Goal: Find specific page/section: Find specific page/section

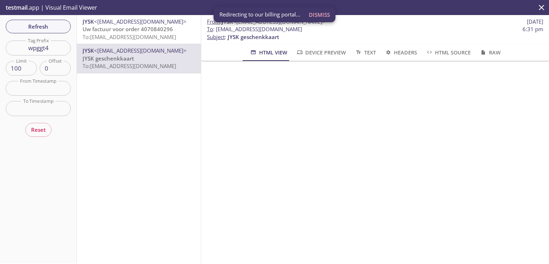
scroll to position [114, 0]
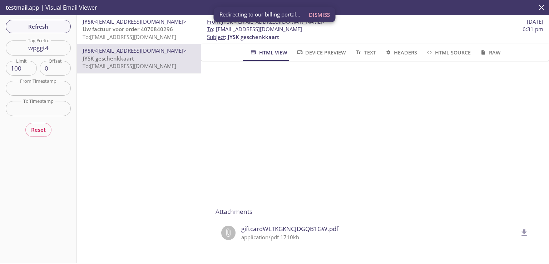
click at [60, 27] on span "Refresh" at bounding box center [38, 26] width 54 height 9
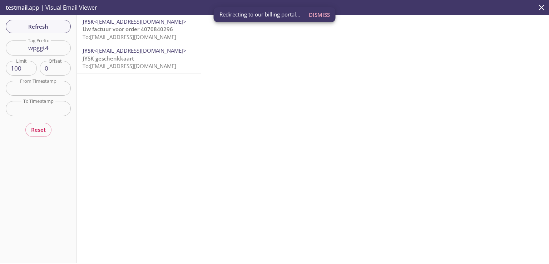
click at [132, 60] on span "JYSK geschenkkaart" at bounding box center [109, 58] width 52 height 7
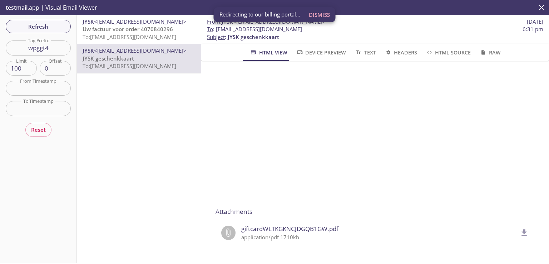
scroll to position [114, 0]
click at [520, 229] on icon "delete" at bounding box center [524, 232] width 9 height 9
drag, startPoint x: 59, startPoint y: 48, endPoint x: 11, endPoint y: 51, distance: 47.3
click at [11, 51] on input "wpggt4" at bounding box center [38, 47] width 65 height 15
paste input "gkpkra"
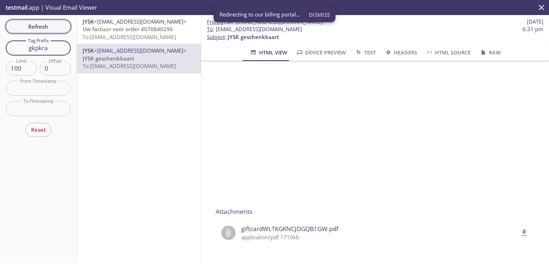
click at [49, 30] on div "Refresh Filters Tag Prefix gkpkra Tag Prefix Limit 100 Limit Offset 0 Offset Fr…" at bounding box center [38, 139] width 77 height 248
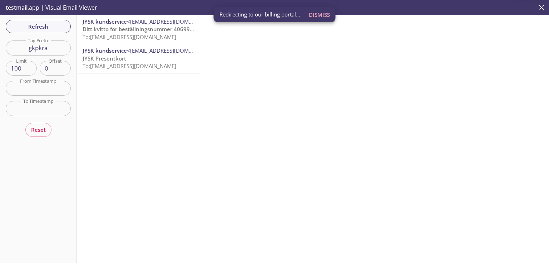
click at [150, 62] on p "JYSK Presentkort To: [EMAIL_ADDRESS][DOMAIN_NAME]" at bounding box center [139, 62] width 113 height 15
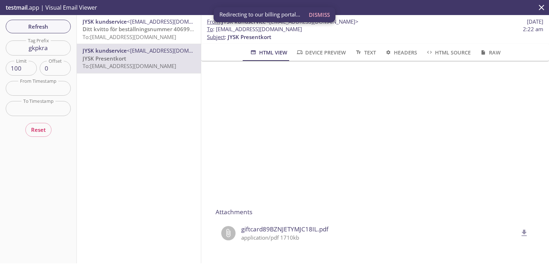
scroll to position [114, 0]
click at [522, 229] on icon "delete" at bounding box center [524, 232] width 5 height 6
drag, startPoint x: 53, startPoint y: 47, endPoint x: 14, endPoint y: 48, distance: 38.6
click at [14, 48] on input "gkpkra" at bounding box center [38, 47] width 65 height 15
paste input "oacmje"
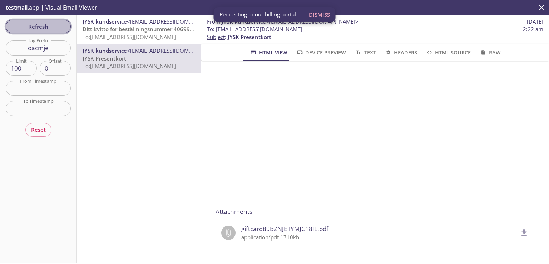
click at [61, 29] on span "Refresh" at bounding box center [38, 26] width 54 height 9
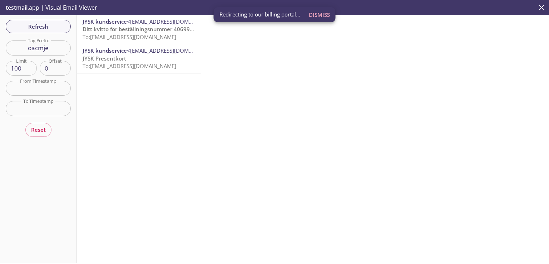
click at [129, 55] on p "JYSK Presentkort To: [EMAIL_ADDRESS][DOMAIN_NAME]" at bounding box center [139, 62] width 113 height 15
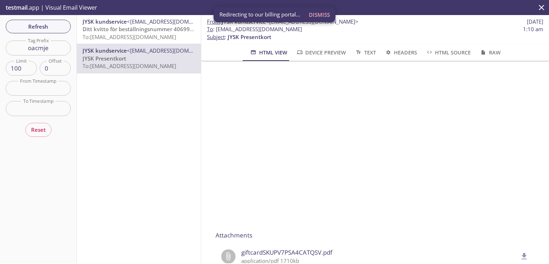
scroll to position [114, 0]
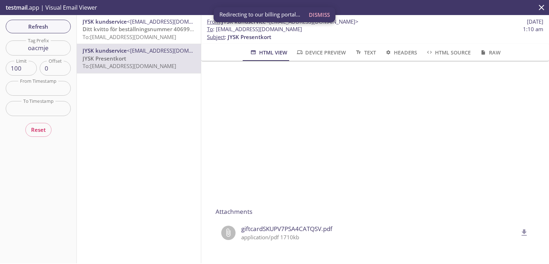
click at [520, 229] on icon "delete" at bounding box center [524, 232] width 9 height 9
drag, startPoint x: 52, startPoint y: 45, endPoint x: 3, endPoint y: 44, distance: 48.3
click at [4, 44] on div "Refresh Filters Tag Prefix oacmje Tag Prefix Limit 100 Limit Offset 0 Offset Fr…" at bounding box center [38, 139] width 77 height 248
paste input "ftft6j"
click at [46, 31] on button "Refresh" at bounding box center [38, 27] width 65 height 14
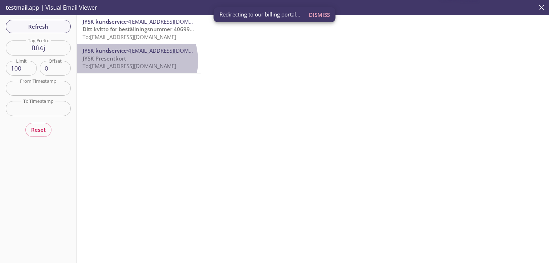
click at [131, 60] on p "JYSK Presentkort To: [EMAIL_ADDRESS][DOMAIN_NAME]" at bounding box center [139, 62] width 113 height 15
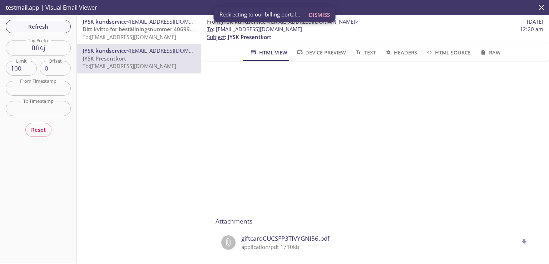
scroll to position [103, 0]
click at [522, 237] on icon "delete" at bounding box center [524, 238] width 5 height 6
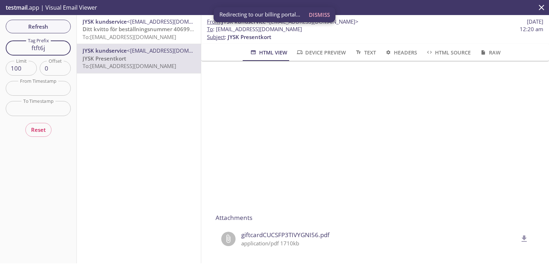
drag, startPoint x: 50, startPoint y: 46, endPoint x: 4, endPoint y: 45, distance: 46.2
click at [4, 45] on div "Refresh Filters Tag Prefix ftft6j Tag Prefix Limit 100 Limit Offset 0 Offset Fr…" at bounding box center [38, 139] width 77 height 248
paste input "w6tcze"
type input "w6tcze"
click at [35, 27] on span "Refresh" at bounding box center [38, 26] width 54 height 9
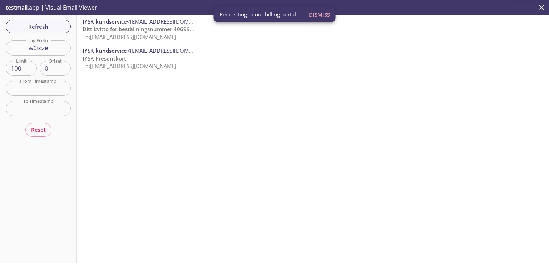
click at [116, 57] on span "JYSK Presentkort" at bounding box center [105, 58] width 44 height 7
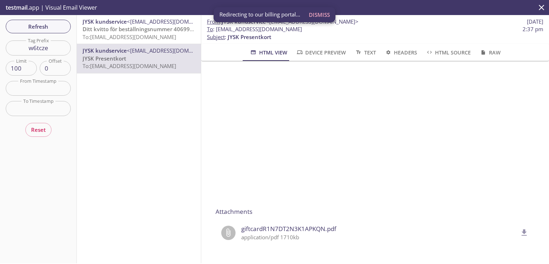
scroll to position [113, 0]
click at [522, 229] on icon "delete" at bounding box center [524, 232] width 5 height 6
